Goal: Navigation & Orientation: Find specific page/section

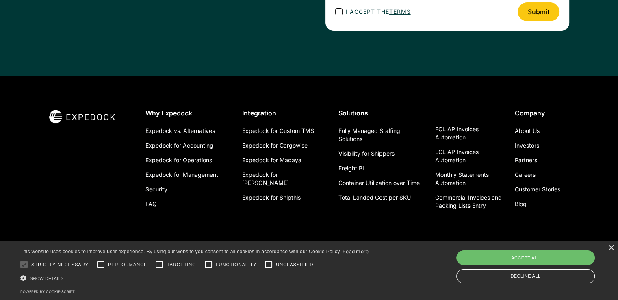
scroll to position [2968, 0]
click at [523, 127] on link "About Us" at bounding box center [527, 130] width 25 height 15
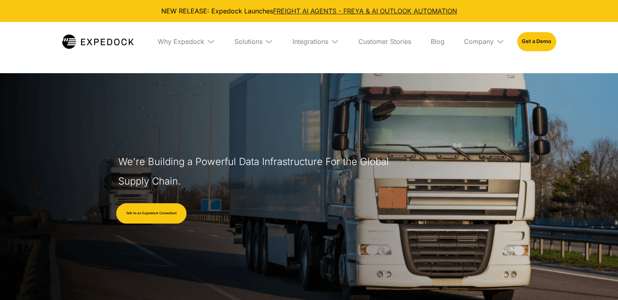
select select
